Goal: Check status

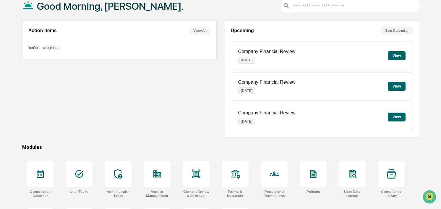
scroll to position [77, 0]
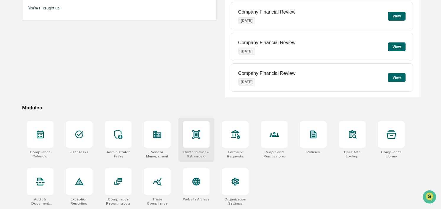
click at [194, 139] on icon at bounding box center [195, 134] width 9 height 9
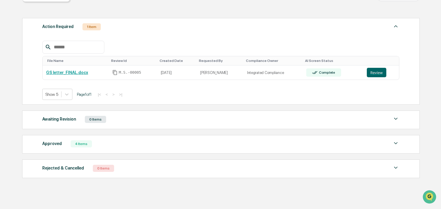
scroll to position [84, 0]
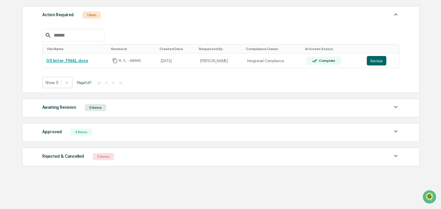
click at [53, 132] on div "Approved" at bounding box center [51, 132] width 19 height 8
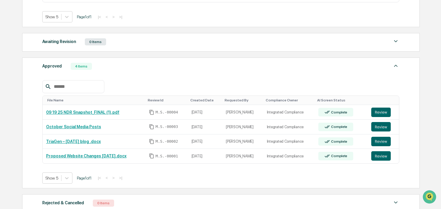
scroll to position [150, 0]
click at [382, 110] on button "Review" at bounding box center [380, 112] width 19 height 9
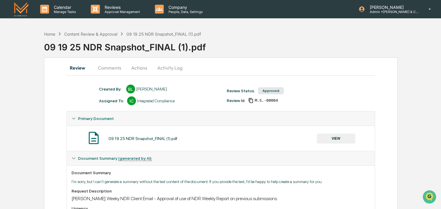
click at [168, 68] on button "Activity Log" at bounding box center [169, 68] width 35 height 14
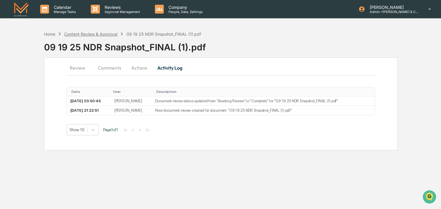
click at [92, 35] on div "Content Review & Approval" at bounding box center [90, 34] width 53 height 5
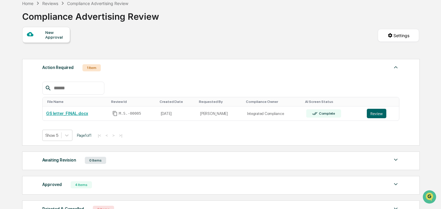
scroll to position [33, 0]
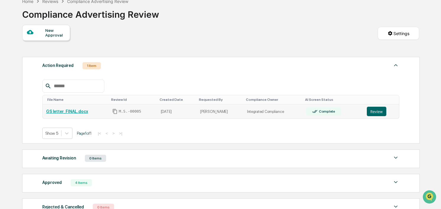
click at [74, 113] on link "GS letter_FINAL.docx" at bounding box center [67, 111] width 42 height 5
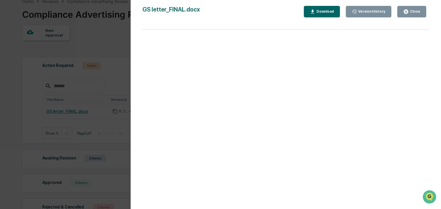
click at [410, 12] on div "Close" at bounding box center [414, 11] width 12 height 4
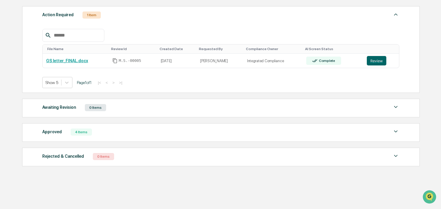
scroll to position [0, 0]
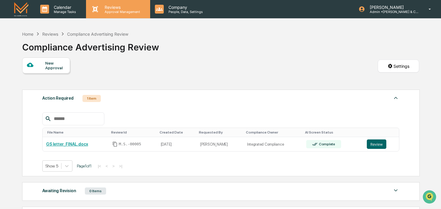
click at [125, 9] on p "Reviews" at bounding box center [121, 7] width 43 height 5
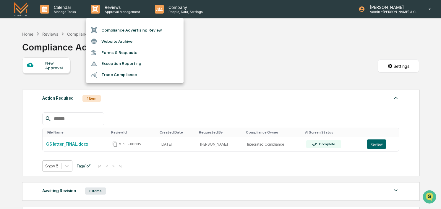
click at [118, 10] on div at bounding box center [220, 104] width 441 height 209
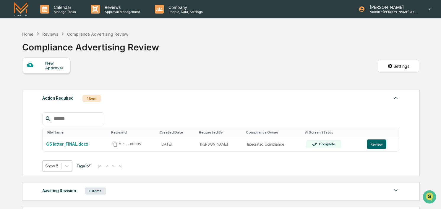
click at [21, 11] on img at bounding box center [21, 9] width 14 height 14
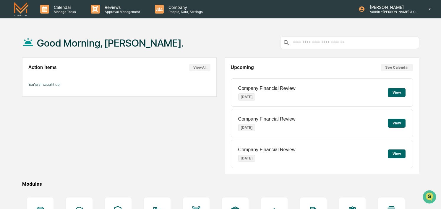
click at [222, 55] on div "Good Morning, Daniel." at bounding box center [220, 43] width 397 height 30
